Goal: Task Accomplishment & Management: Use online tool/utility

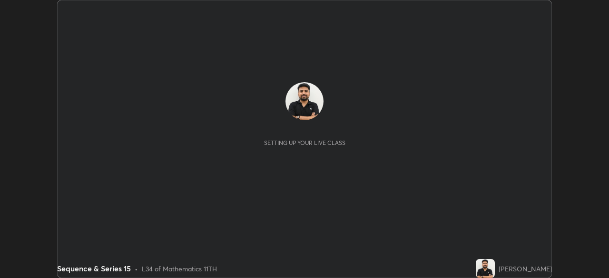
scroll to position [278, 609]
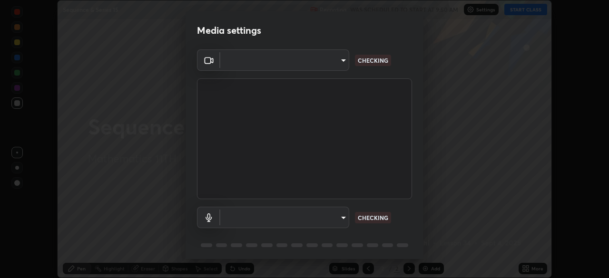
type input "11003169108368e38ef5ee379f7502217d3510ab11d565feef9ef3f21df555de"
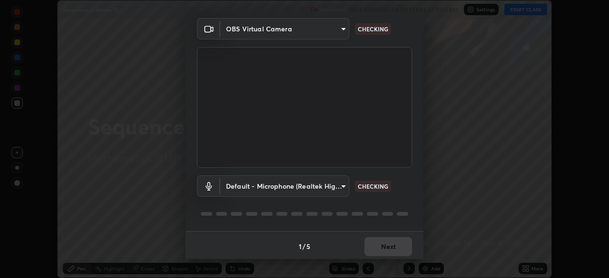
scroll to position [34, 0]
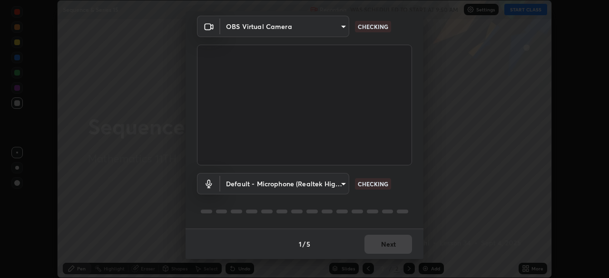
click at [399, 203] on div "Default - Microphone (Realtek High Definition Audio) default CHECKING" at bounding box center [304, 197] width 215 height 63
click at [399, 198] on div "Default - Microphone (Realtek High Definition Audio) default CHECKING" at bounding box center [304, 197] width 215 height 63
click at [396, 196] on div "Default - Microphone (Realtek High Definition Audio) default CHECKING" at bounding box center [304, 197] width 215 height 63
click at [338, 184] on body "Erase all Sequence & Series 15 Recording WAS SCHEDULED TO START AT 9:50 AM Sett…" at bounding box center [304, 139] width 609 height 278
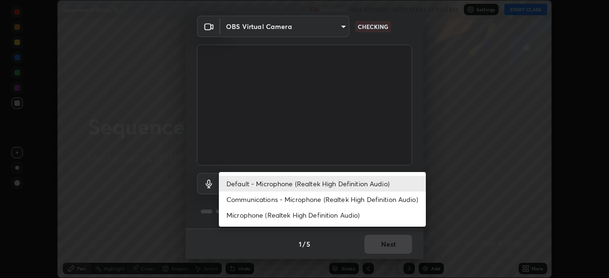
click at [349, 183] on li "Default - Microphone (Realtek High Definition Audio)" at bounding box center [322, 184] width 207 height 16
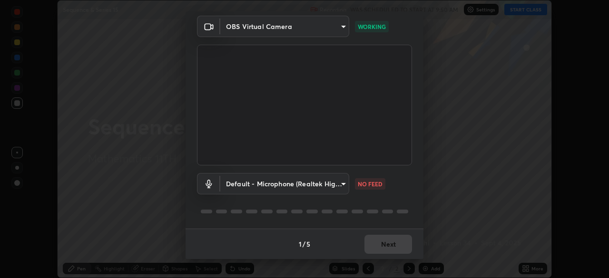
click at [371, 197] on div "Default - Microphone (Realtek High Definition Audio) default NO FEED" at bounding box center [304, 197] width 215 height 63
click at [339, 185] on body "Erase all Sequence & Series 15 Recording WAS SCHEDULED TO START AT 9:50 AM Sett…" at bounding box center [304, 139] width 609 height 278
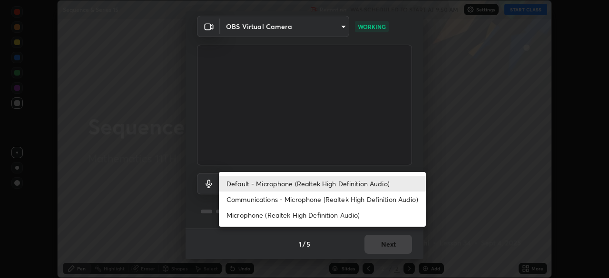
click at [338, 216] on li "Microphone (Realtek High Definition Audio)" at bounding box center [322, 215] width 207 height 16
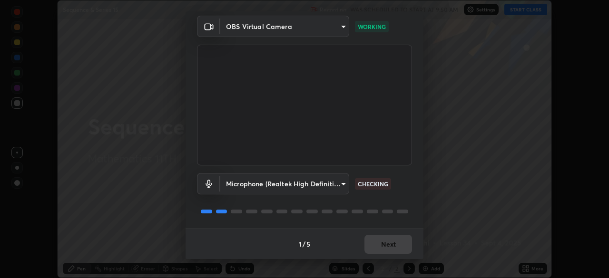
click at [342, 185] on body "Erase all Sequence & Series 15 Recording WAS SCHEDULED TO START AT 9:50 AM Sett…" at bounding box center [304, 139] width 609 height 278
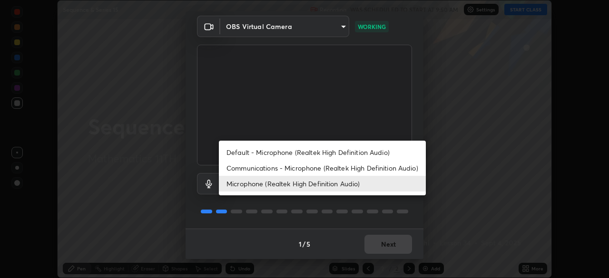
click at [344, 154] on li "Default - Microphone (Realtek High Definition Audio)" at bounding box center [322, 153] width 207 height 16
type input "default"
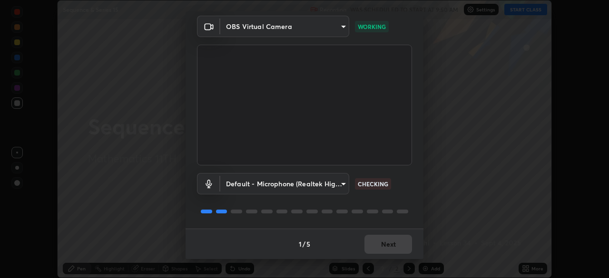
click at [395, 190] on div "Default - Microphone (Realtek High Definition Audio) default CHECKING" at bounding box center [304, 183] width 215 height 21
click at [397, 194] on div "Default - Microphone (Realtek High Definition Audio) default CHECKING" at bounding box center [304, 183] width 215 height 21
click at [398, 195] on div "Default - Microphone (Realtek High Definition Audio) default CHECKING" at bounding box center [304, 197] width 215 height 63
click at [398, 197] on div "Default - Microphone (Realtek High Definition Audio) default CHECKING" at bounding box center [304, 197] width 215 height 63
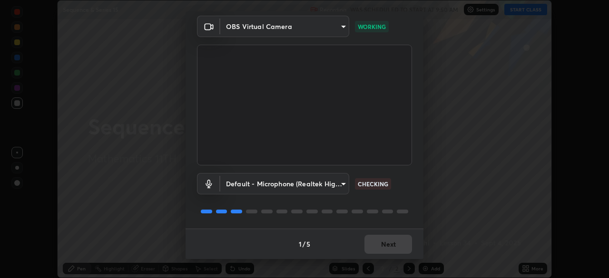
click at [398, 197] on div "Default - Microphone (Realtek High Definition Audio) default CHECKING" at bounding box center [304, 197] width 215 height 63
click at [399, 199] on div "Default - Microphone (Realtek High Definition Audio) default WORKING" at bounding box center [304, 197] width 215 height 63
click at [398, 199] on div "Default - Microphone (Realtek High Definition Audio) default WORKING" at bounding box center [304, 197] width 215 height 63
click at [387, 245] on button "Next" at bounding box center [388, 244] width 48 height 19
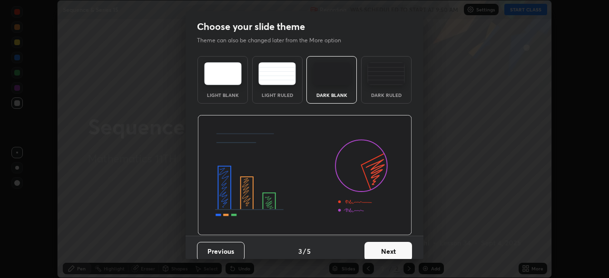
click at [392, 247] on button "Next" at bounding box center [388, 251] width 48 height 19
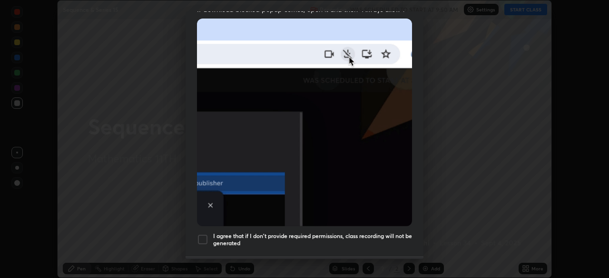
click at [206, 234] on div at bounding box center [202, 239] width 11 height 11
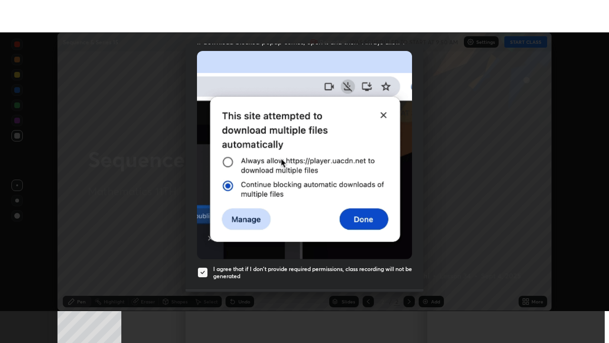
scroll to position [228, 0]
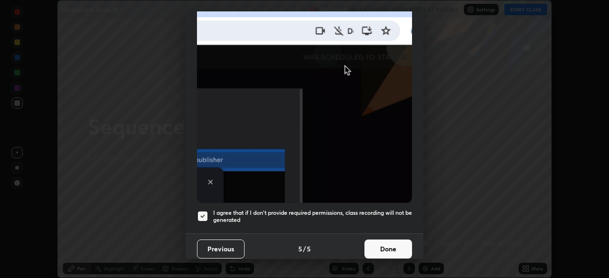
click at [395, 245] on button "Done" at bounding box center [388, 249] width 48 height 19
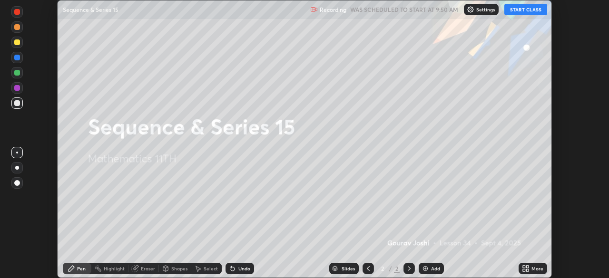
click at [519, 10] on button "START CLASS" at bounding box center [525, 9] width 43 height 11
click at [527, 268] on icon at bounding box center [526, 269] width 8 height 8
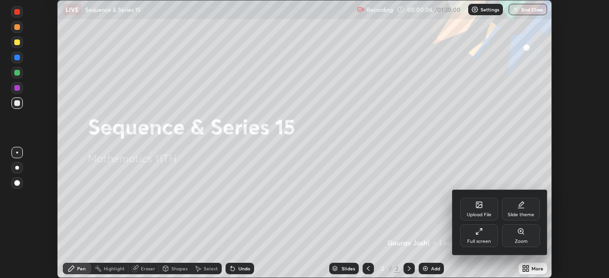
click at [473, 236] on div "Full screen" at bounding box center [479, 236] width 38 height 23
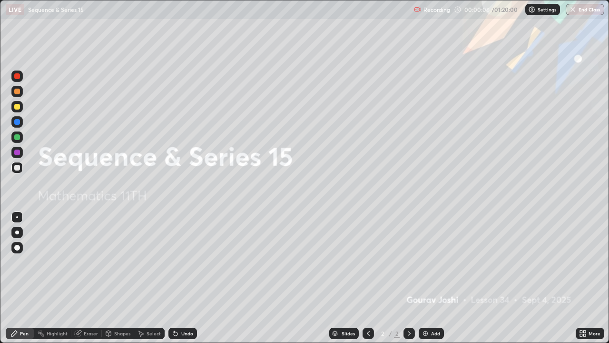
scroll to position [343, 609]
click at [578, 278] on div "More" at bounding box center [590, 332] width 29 height 11
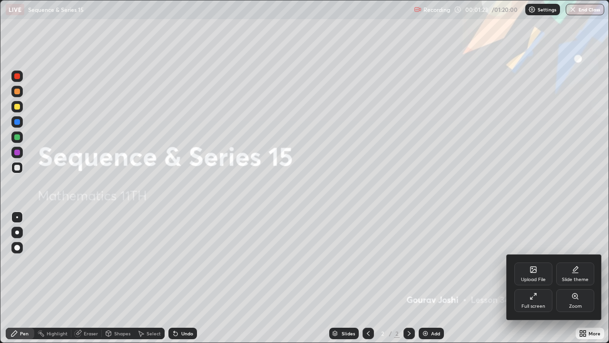
click at [433, 278] on div at bounding box center [304, 171] width 609 height 343
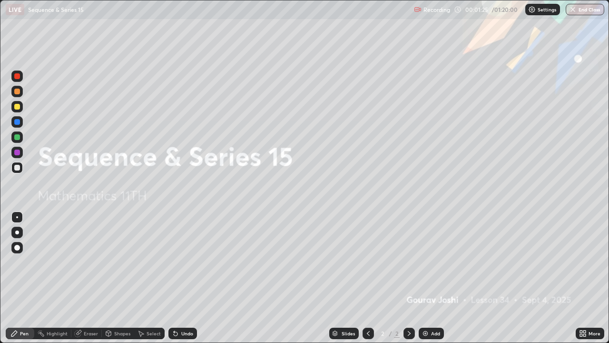
click at [423, 278] on img at bounding box center [426, 333] width 8 height 8
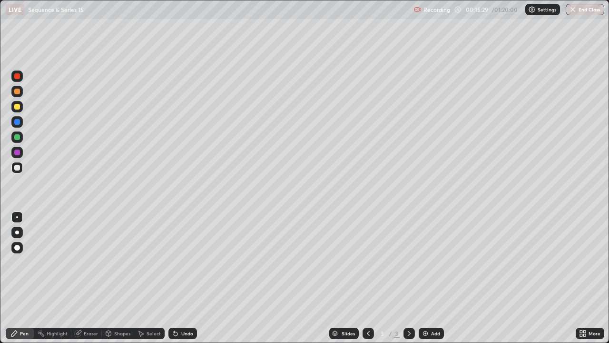
click at [432, 278] on div "Add" at bounding box center [435, 333] width 9 height 5
click at [18, 91] on div at bounding box center [17, 91] width 6 height 6
click at [19, 79] on div at bounding box center [17, 76] width 6 height 6
click at [20, 112] on div at bounding box center [16, 106] width 11 height 11
click at [17, 123] on div at bounding box center [17, 122] width 6 height 6
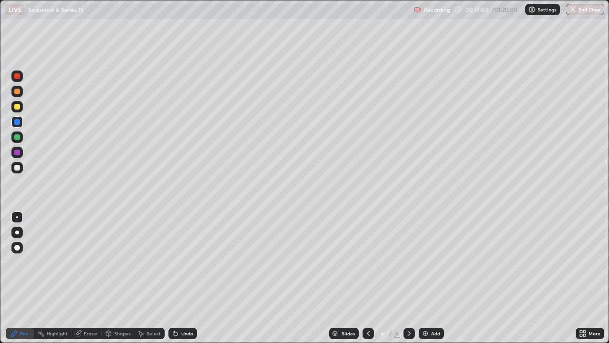
click at [18, 137] on div at bounding box center [17, 137] width 6 height 6
click at [19, 152] on div at bounding box center [17, 152] width 6 height 6
click at [18, 167] on div at bounding box center [17, 168] width 6 height 6
click at [424, 278] on img at bounding box center [426, 333] width 8 height 8
click at [16, 112] on div at bounding box center [16, 106] width 11 height 11
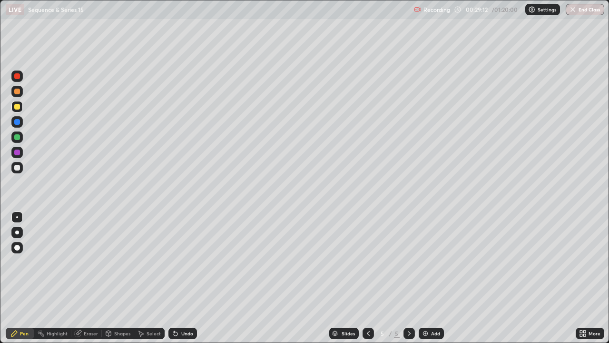
click at [17, 107] on div at bounding box center [17, 107] width 6 height 6
click at [19, 77] on div at bounding box center [17, 76] width 6 height 6
click at [17, 167] on div at bounding box center [17, 168] width 6 height 6
click at [86, 278] on div "Eraser" at bounding box center [91, 333] width 14 height 5
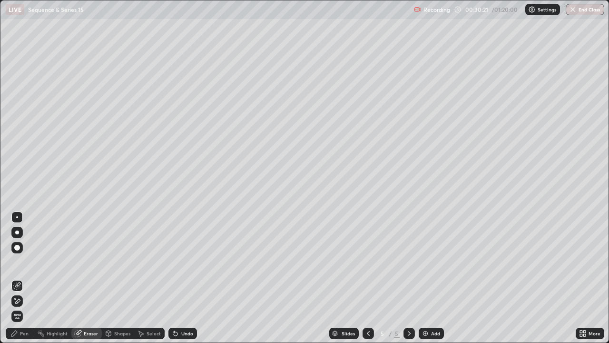
click at [19, 278] on div "Pen" at bounding box center [20, 332] width 29 height 11
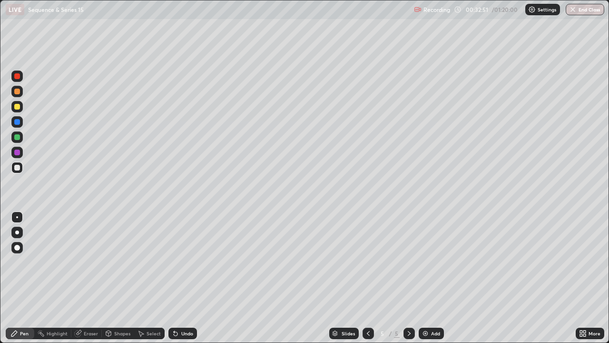
click at [425, 278] on img at bounding box center [426, 333] width 8 height 8
click at [18, 76] on div at bounding box center [17, 76] width 6 height 6
click at [367, 278] on icon at bounding box center [368, 333] width 8 height 8
click at [408, 278] on icon at bounding box center [409, 333] width 8 height 8
click at [17, 108] on div at bounding box center [17, 107] width 6 height 6
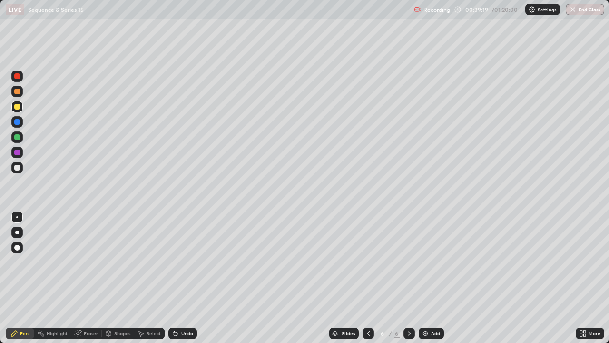
click at [13, 126] on div at bounding box center [16, 121] width 11 height 11
click at [16, 152] on div at bounding box center [17, 152] width 6 height 6
click at [80, 278] on icon at bounding box center [78, 333] width 6 height 6
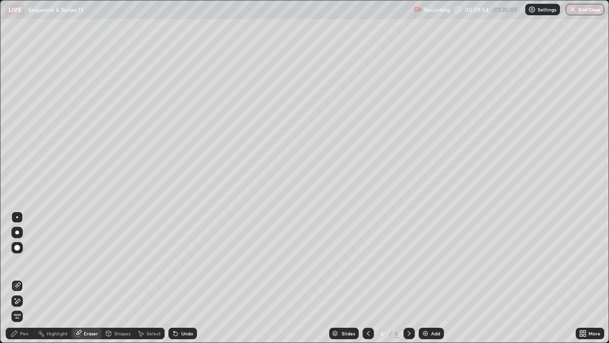
click at [14, 278] on icon at bounding box center [17, 301] width 8 height 8
click at [28, 278] on div "Pen" at bounding box center [20, 332] width 29 height 11
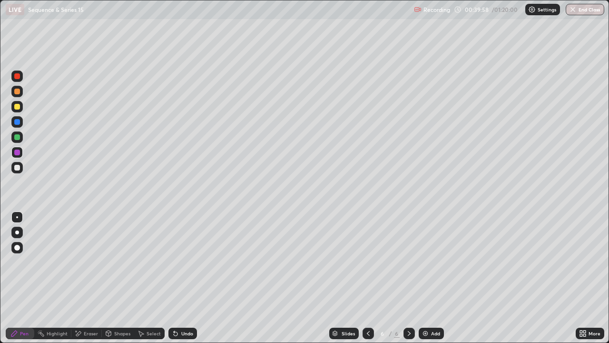
click at [18, 169] on div at bounding box center [17, 168] width 6 height 6
click at [426, 278] on img at bounding box center [426, 333] width 8 height 8
click at [174, 278] on icon at bounding box center [174, 331] width 1 height 1
click at [175, 278] on icon at bounding box center [176, 333] width 8 height 8
click at [175, 278] on div "Undo" at bounding box center [182, 332] width 29 height 11
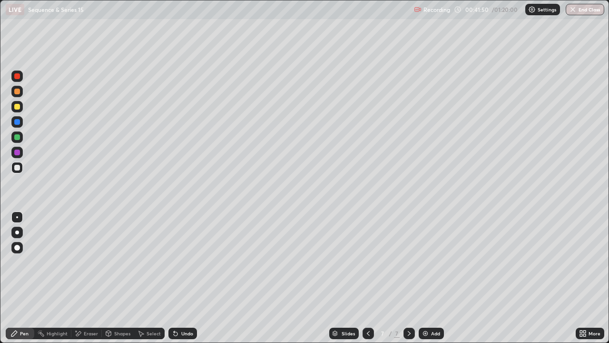
click at [20, 120] on div at bounding box center [17, 122] width 6 height 6
click at [16, 170] on div at bounding box center [17, 168] width 6 height 6
click at [17, 77] on div at bounding box center [17, 76] width 6 height 6
click at [14, 137] on div at bounding box center [17, 137] width 6 height 6
click at [19, 108] on div at bounding box center [17, 107] width 6 height 6
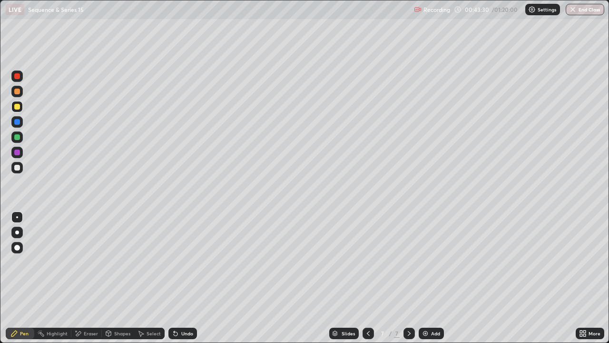
click at [84, 278] on div "Eraser" at bounding box center [86, 332] width 30 height 11
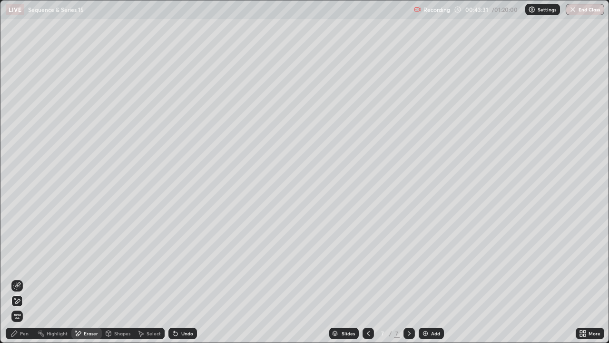
click at [176, 278] on icon at bounding box center [176, 333] width 8 height 8
click at [181, 278] on div "Undo" at bounding box center [187, 333] width 12 height 5
click at [182, 278] on div "Undo" at bounding box center [187, 333] width 12 height 5
click at [179, 278] on div "Undo" at bounding box center [182, 332] width 29 height 11
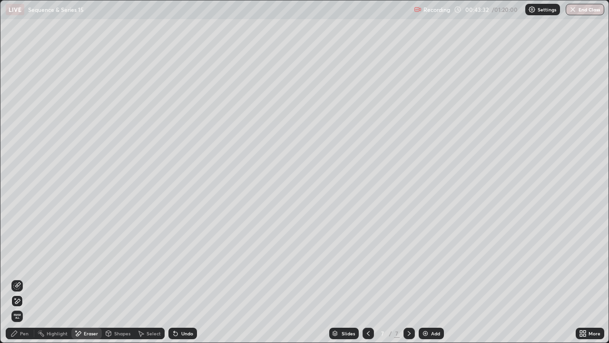
click at [181, 278] on div "Undo" at bounding box center [187, 333] width 12 height 5
click at [184, 278] on div "Undo" at bounding box center [187, 333] width 12 height 5
click at [185, 278] on div "Undo" at bounding box center [182, 332] width 29 height 11
click at [187, 278] on div "Undo" at bounding box center [187, 333] width 12 height 5
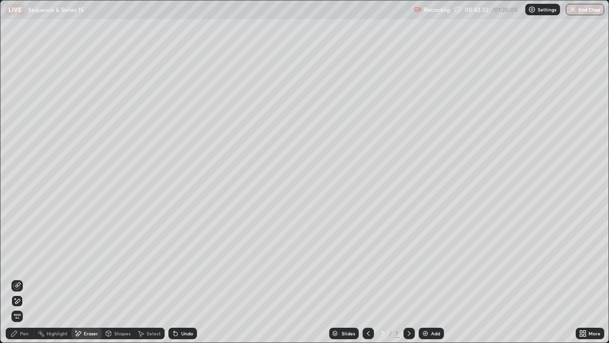
click at [187, 278] on div "Undo" at bounding box center [187, 333] width 12 height 5
click at [186, 278] on div "Undo" at bounding box center [182, 332] width 29 height 11
click at [186, 278] on div "Undo" at bounding box center [187, 333] width 12 height 5
click at [185, 278] on div "Undo" at bounding box center [182, 332] width 29 height 11
click at [186, 278] on div "Undo" at bounding box center [182, 332] width 29 height 11
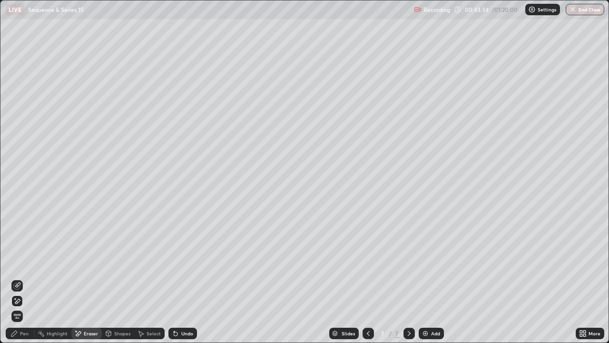
click at [185, 278] on div "Undo" at bounding box center [182, 332] width 29 height 11
click at [186, 278] on div "Undo" at bounding box center [182, 332] width 29 height 11
click at [188, 278] on div "Undo" at bounding box center [182, 332] width 29 height 11
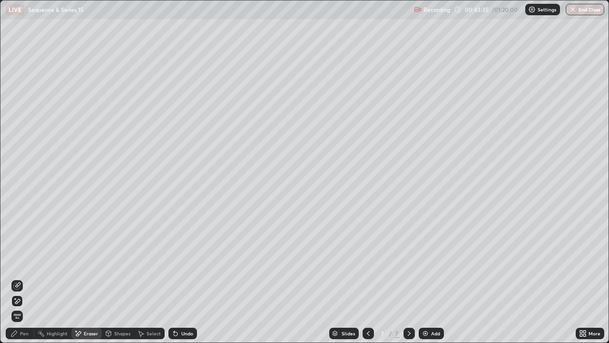
click at [187, 278] on div "Undo" at bounding box center [182, 332] width 29 height 11
click at [185, 278] on div "Undo" at bounding box center [182, 332] width 29 height 11
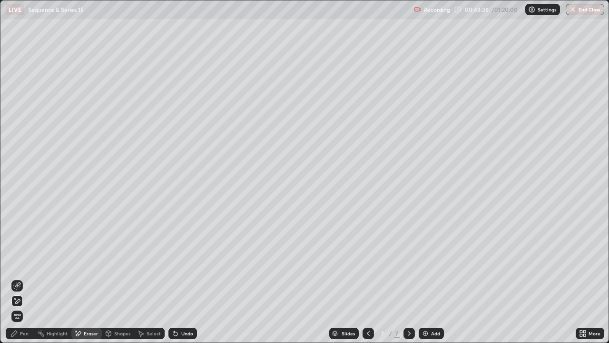
click at [185, 278] on div "Undo" at bounding box center [182, 332] width 29 height 11
click at [184, 278] on div "Undo" at bounding box center [187, 333] width 12 height 5
click at [187, 278] on div "Undo" at bounding box center [187, 333] width 12 height 5
click at [186, 278] on div "Undo" at bounding box center [187, 333] width 12 height 5
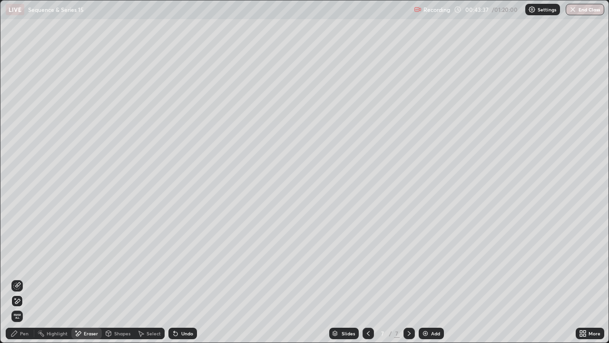
click at [187, 278] on div "Undo" at bounding box center [187, 333] width 12 height 5
click at [186, 278] on div "Undo" at bounding box center [187, 333] width 12 height 5
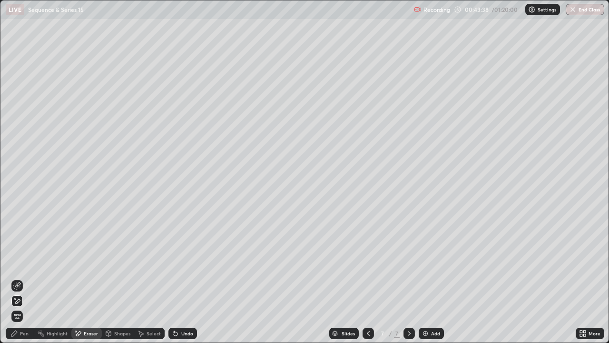
click at [186, 278] on div "Undo" at bounding box center [187, 333] width 12 height 5
click at [187, 278] on div "Undo" at bounding box center [187, 333] width 12 height 5
click at [185, 278] on div "Undo" at bounding box center [187, 333] width 12 height 5
click at [25, 278] on div "Pen" at bounding box center [24, 333] width 9 height 5
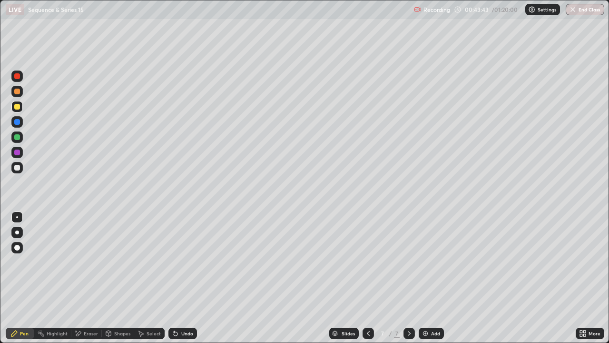
click at [19, 76] on div at bounding box center [17, 76] width 6 height 6
click at [17, 168] on div at bounding box center [17, 168] width 6 height 6
click at [17, 137] on div at bounding box center [17, 137] width 6 height 6
click at [14, 95] on div at bounding box center [16, 91] width 11 height 11
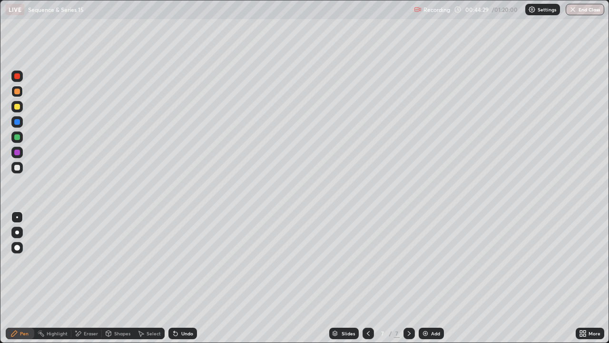
click at [16, 108] on div at bounding box center [17, 107] width 6 height 6
click at [18, 77] on div at bounding box center [17, 76] width 6 height 6
click at [15, 168] on div at bounding box center [17, 168] width 6 height 6
click at [18, 78] on div at bounding box center [17, 76] width 6 height 6
click at [18, 109] on div at bounding box center [17, 107] width 6 height 6
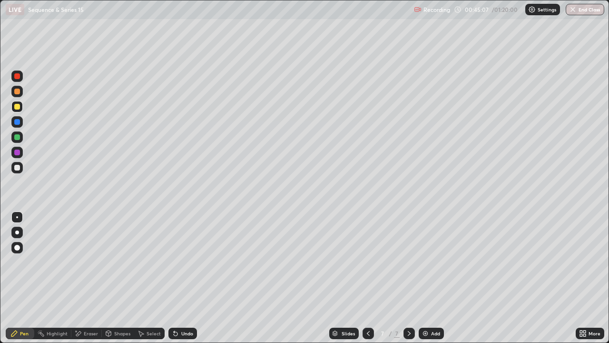
click at [19, 171] on div at bounding box center [16, 167] width 11 height 11
click at [98, 278] on div "Eraser" at bounding box center [86, 332] width 30 height 11
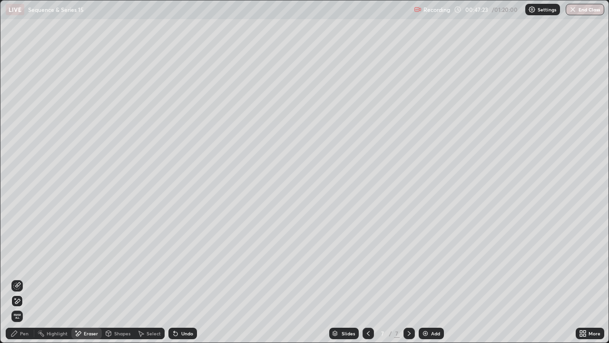
click at [29, 278] on div "Pen" at bounding box center [20, 332] width 29 height 11
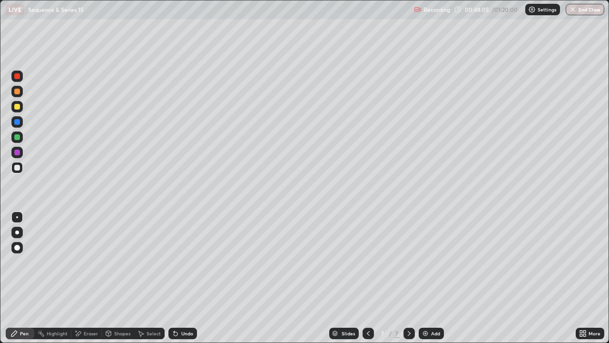
click at [98, 278] on div "Eraser" at bounding box center [86, 332] width 30 height 11
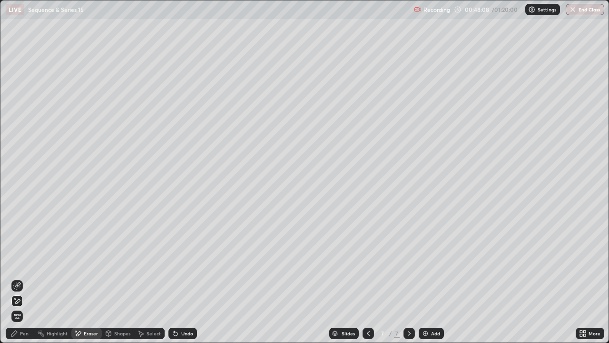
click at [29, 278] on div "Pen" at bounding box center [20, 332] width 29 height 11
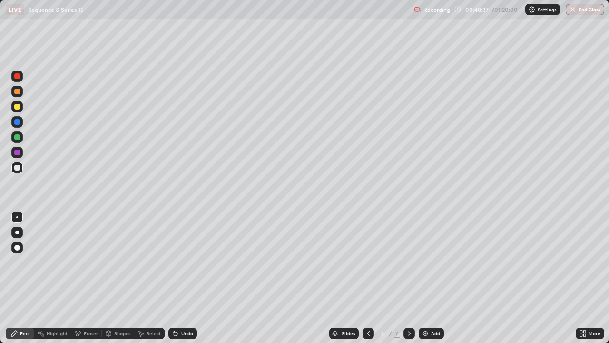
click at [188, 278] on div "Undo" at bounding box center [187, 333] width 12 height 5
click at [430, 278] on div "Add" at bounding box center [431, 332] width 25 height 11
click at [179, 278] on div "Undo" at bounding box center [182, 332] width 29 height 11
click at [18, 79] on div at bounding box center [16, 75] width 11 height 11
click at [20, 168] on div at bounding box center [16, 167] width 11 height 11
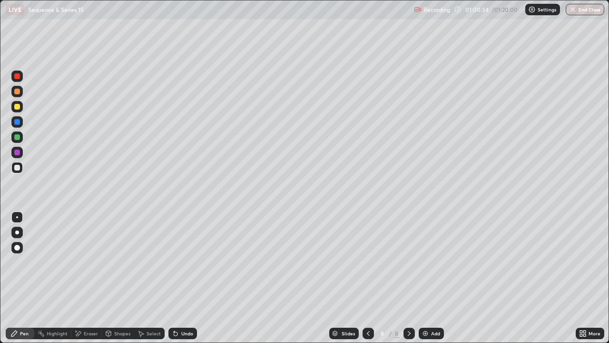
click at [17, 80] on div at bounding box center [16, 75] width 11 height 11
click at [20, 76] on div at bounding box center [17, 76] width 6 height 6
click at [21, 169] on div at bounding box center [16, 167] width 11 height 11
click at [94, 278] on div "Eraser" at bounding box center [91, 333] width 14 height 5
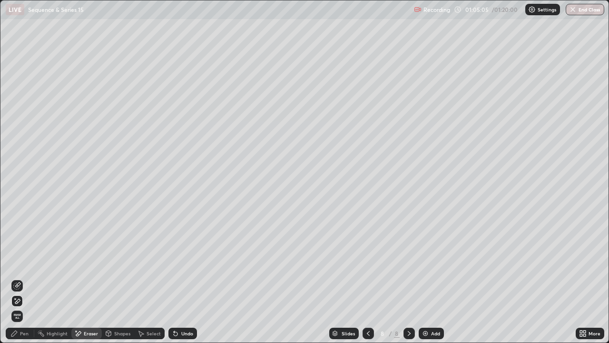
click at [33, 278] on div "Pen" at bounding box center [20, 332] width 29 height 11
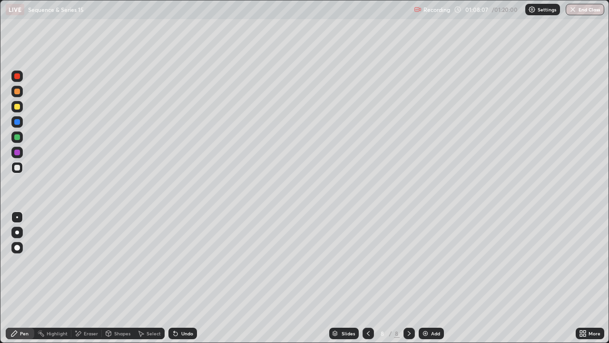
click at [432, 278] on div "Add" at bounding box center [431, 332] width 25 height 11
click at [19, 141] on div at bounding box center [16, 136] width 11 height 11
click at [19, 78] on div at bounding box center [17, 76] width 6 height 6
click at [573, 12] on img "button" at bounding box center [573, 10] width 8 height 8
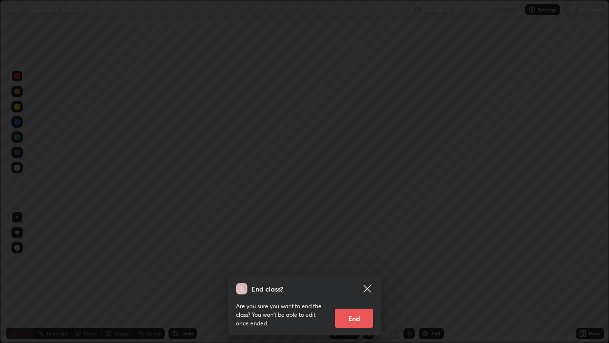
click at [348, 278] on button "End" at bounding box center [354, 317] width 38 height 19
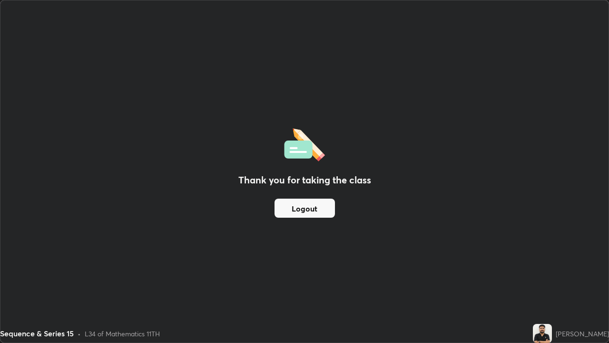
click at [347, 278] on div "Thank you for taking the class Logout" at bounding box center [304, 171] width 608 height 342
